Goal: Complete application form

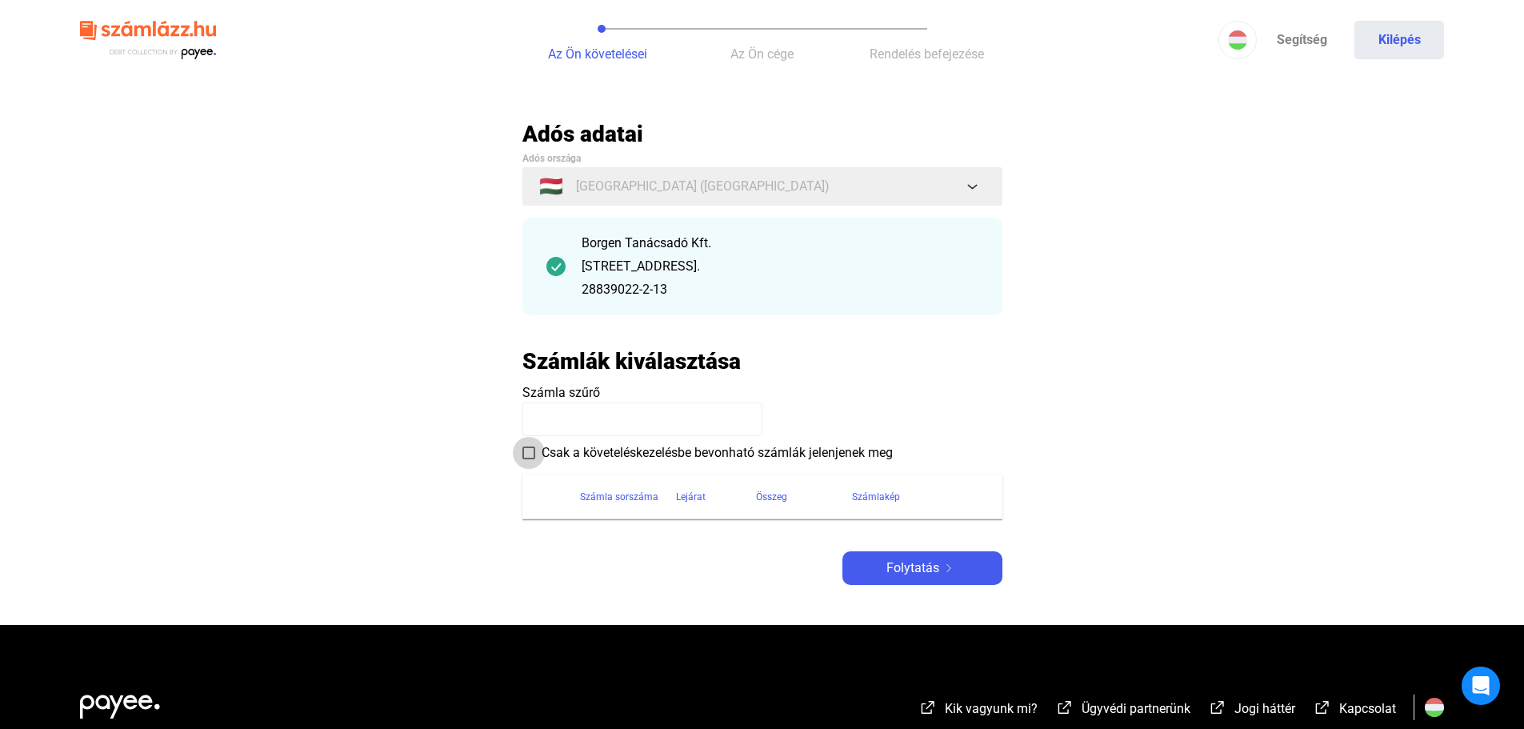
drag, startPoint x: 650, startPoint y: 459, endPoint x: 917, endPoint y: 451, distance: 267.3
click at [898, 451] on mat-checkbox "Csak a követeléskezelésbe bevonható számlák jelenjenek meg" at bounding box center [762, 452] width 480 height 20
click at [917, 451] on mat-checkbox "Csak a követeléskezelésbe bevonható számlák jelenjenek meg" at bounding box center [762, 452] width 480 height 20
click at [529, 459] on label "Csak a követeléskezelésbe bevonható számlák jelenjenek meg" at bounding box center [707, 452] width 370 height 19
click at [529, 457] on span at bounding box center [528, 452] width 13 height 13
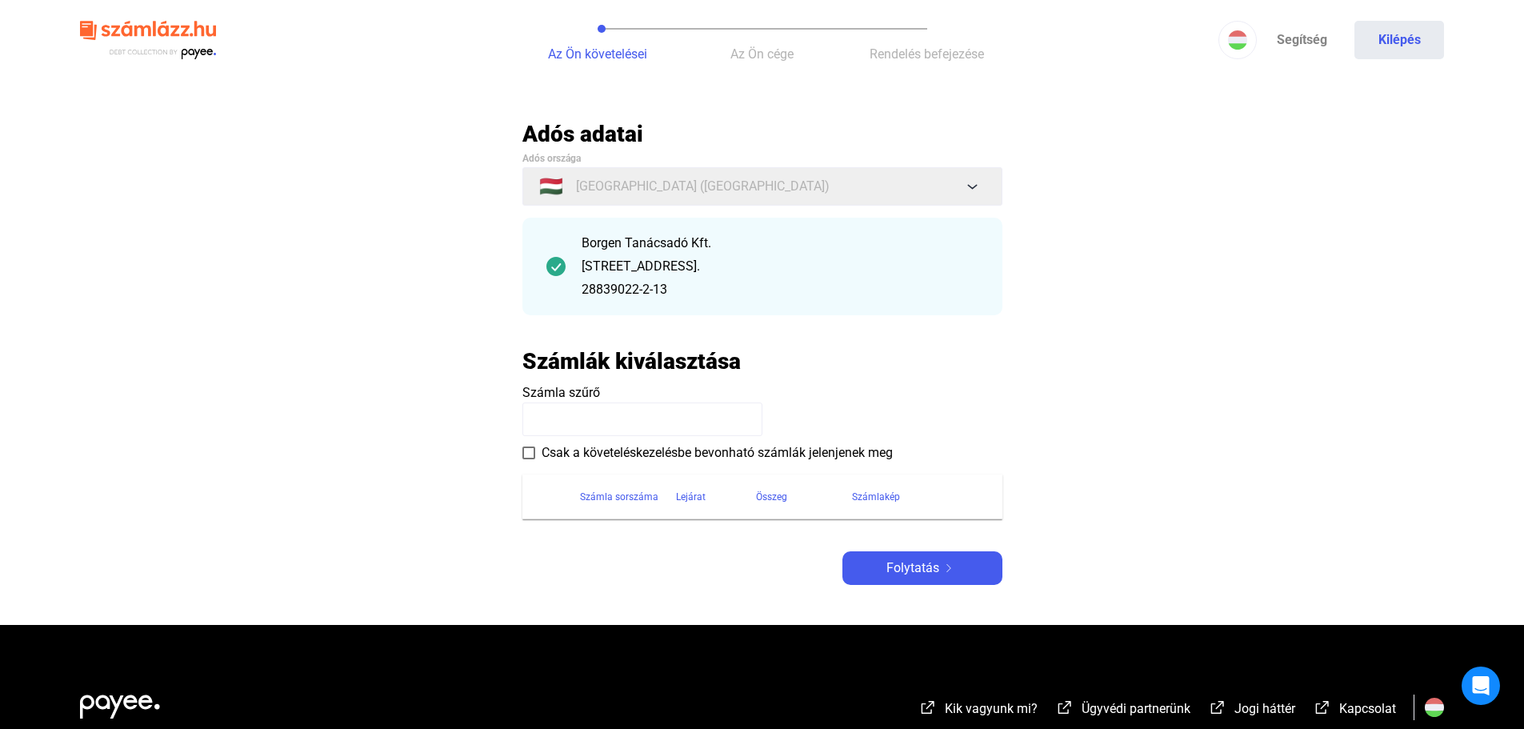
click at [585, 430] on input at bounding box center [642, 419] width 240 height 34
click at [1062, 394] on main "Automatikusan mentve Adós adatai Adós országa 🇭🇺 [GEOGRAPHIC_DATA] ([GEOGRAPHIC…" at bounding box center [762, 372] width 1524 height 505
click at [625, 494] on div "Számla sorszáma" at bounding box center [619, 496] width 78 height 19
click at [682, 500] on div "Lejárat" at bounding box center [691, 496] width 30 height 19
click at [764, 500] on div "Összeg" at bounding box center [771, 496] width 31 height 19
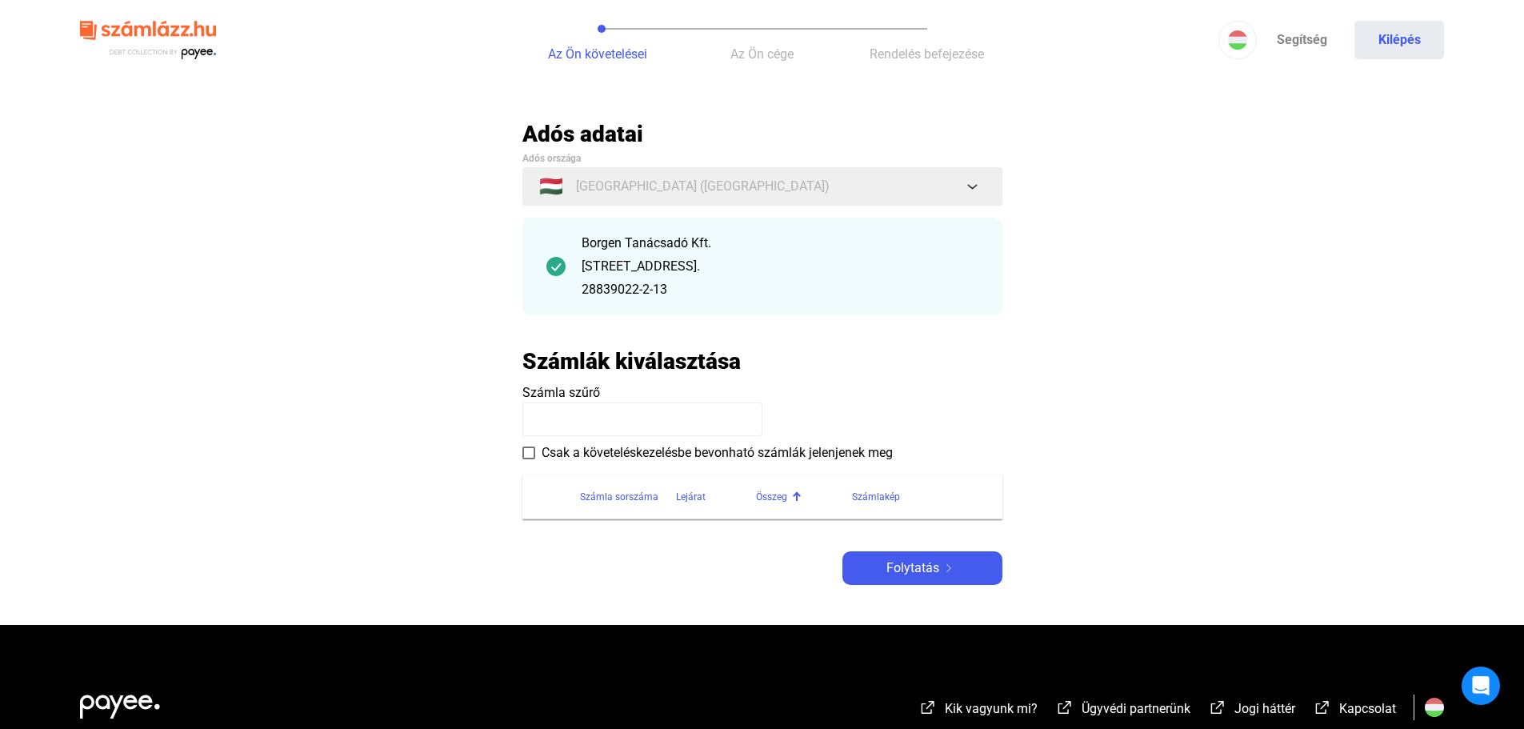
click at [880, 500] on div "Számlakép" at bounding box center [876, 496] width 48 height 19
click at [565, 420] on input at bounding box center [642, 419] width 240 height 34
type input "*******"
drag, startPoint x: 622, startPoint y: 432, endPoint x: 481, endPoint y: 426, distance: 141.7
click at [481, 426] on main "Automatikusan mentve Adós adatai Adós országa 🇭🇺 [GEOGRAPHIC_DATA] ([GEOGRAPHIC…" at bounding box center [762, 372] width 1524 height 505
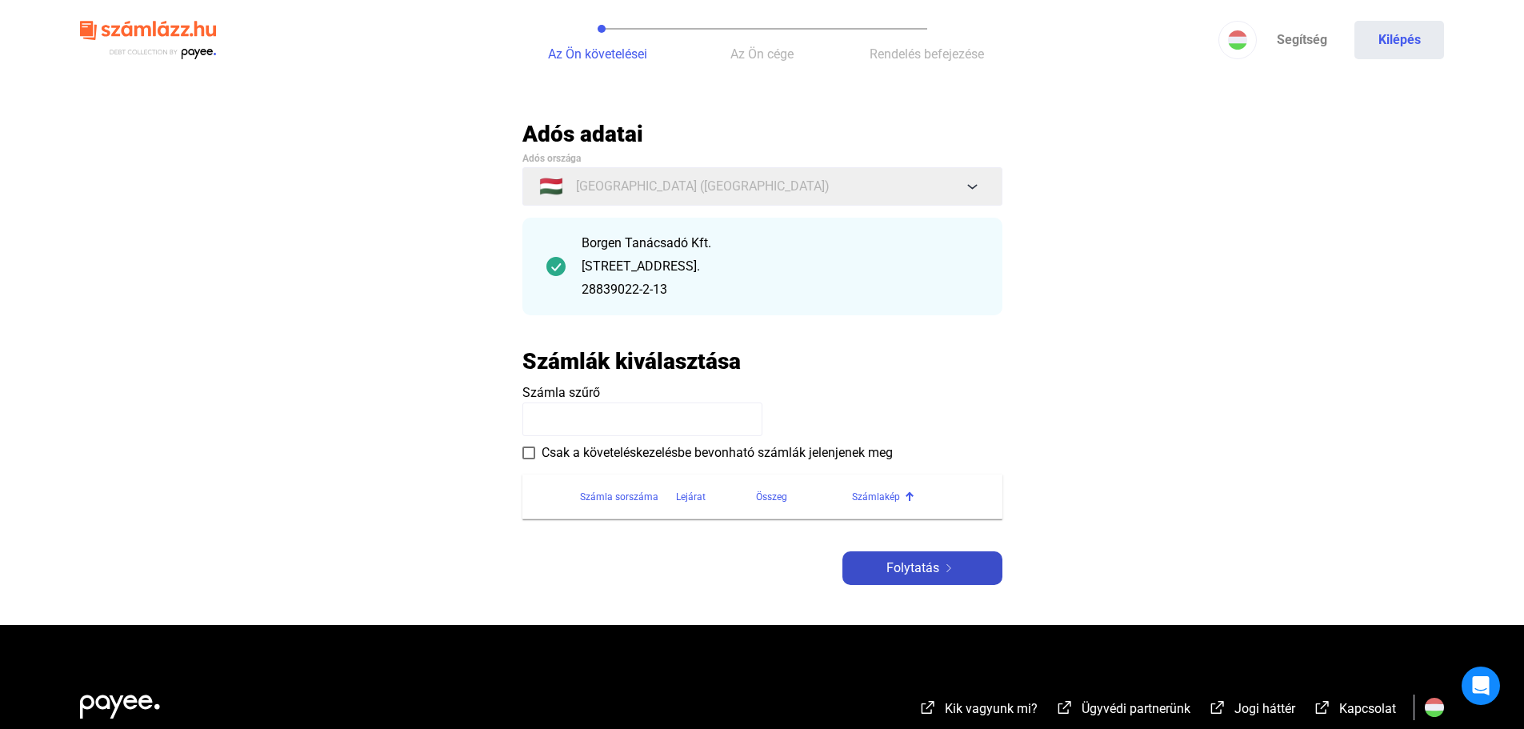
click at [937, 557] on button "Folytatás" at bounding box center [922, 568] width 160 height 34
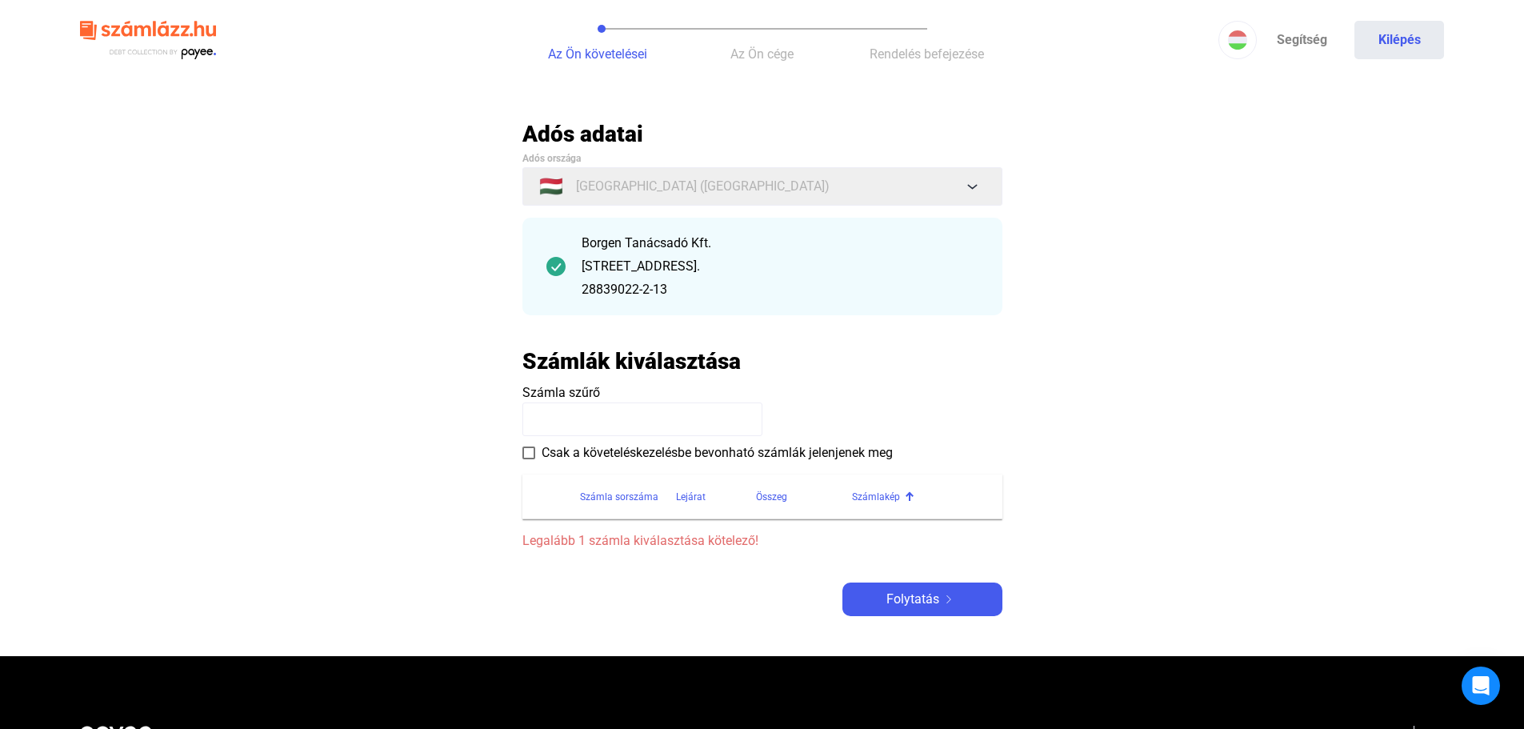
drag, startPoint x: 705, startPoint y: 548, endPoint x: 804, endPoint y: 553, distance: 99.3
click at [804, 553] on main "Automatikusan mentve Adós adatai Adós országa 🇭🇺 [GEOGRAPHIC_DATA] ([GEOGRAPHIC…" at bounding box center [762, 388] width 1524 height 536
click at [808, 553] on div "Adós adatai Adós országa 🇭🇺 [GEOGRAPHIC_DATA] ([GEOGRAPHIC_DATA]) Borgen Tanács…" at bounding box center [762, 368] width 480 height 496
click at [850, 504] on div "Összeg" at bounding box center [804, 496] width 96 height 19
click at [879, 497] on div "Számlakép" at bounding box center [876, 496] width 48 height 19
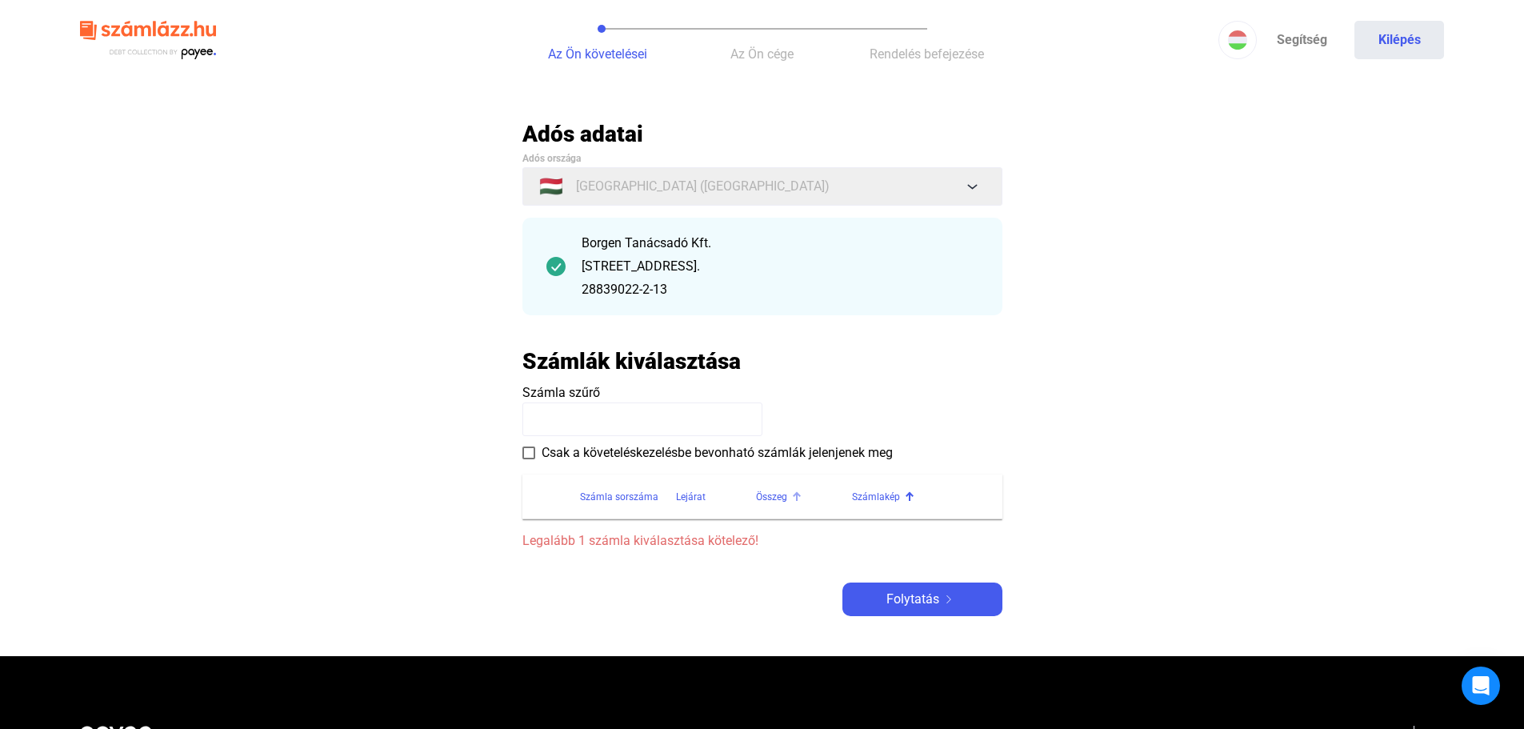
click at [757, 492] on div "Összeg" at bounding box center [771, 496] width 31 height 19
click at [690, 493] on div "Lejárat" at bounding box center [691, 496] width 30 height 19
click at [638, 494] on div "Számla sorszáma" at bounding box center [619, 496] width 78 height 19
click at [530, 447] on span at bounding box center [528, 452] width 13 height 13
click at [526, 450] on span at bounding box center [528, 452] width 13 height 13
